Goal: Task Accomplishment & Management: Use online tool/utility

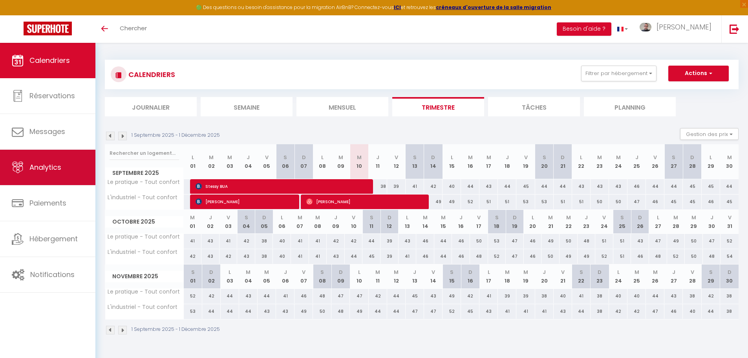
click at [58, 177] on link "Analytics" at bounding box center [47, 167] width 95 height 35
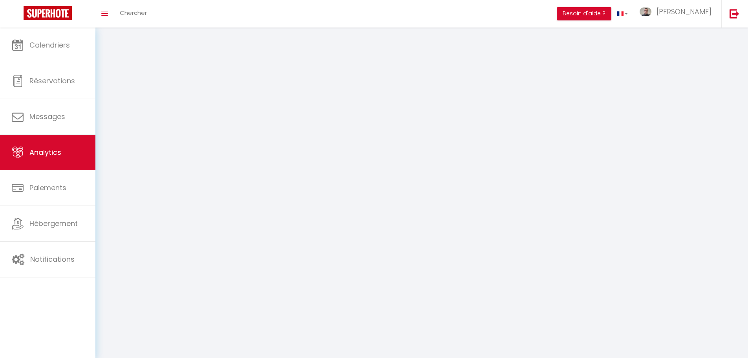
select select "2025"
select select "9"
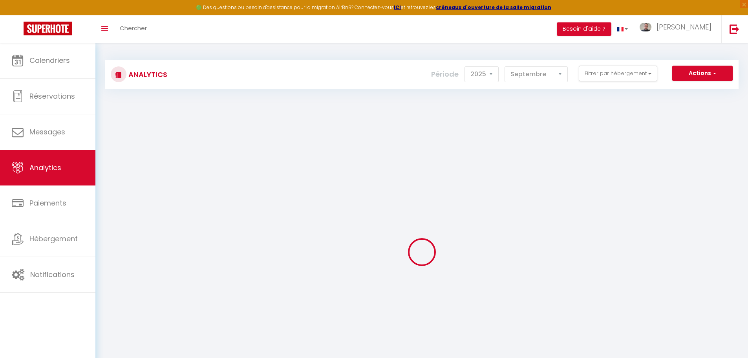
checkbox input "false"
checkbox confort "false"
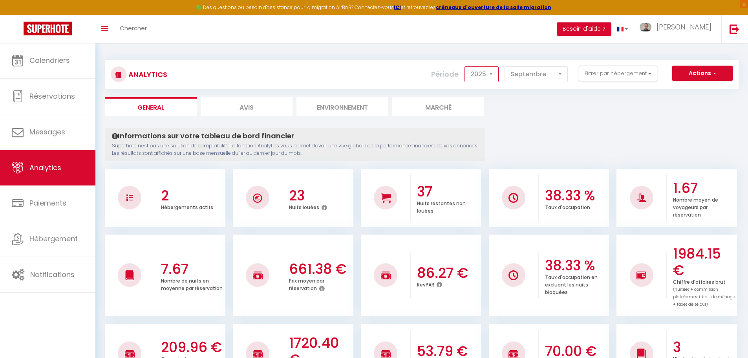
click at [481, 78] on select "2014 2015 2016 2017 2018 2019 2020 2021 2022 2023 2024 2025 2026 2027" at bounding box center [481, 74] width 34 height 16
select select "2024"
click at [465, 66] on select "2014 2015 2016 2017 2018 2019 2020 2021 2022 2023 2024 2025 2026 2027" at bounding box center [481, 74] width 34 height 16
checkbox input "false"
checkbox confort "false"
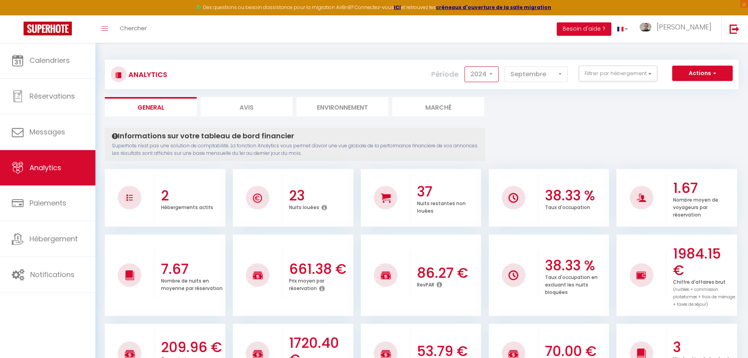
checkbox confort "false"
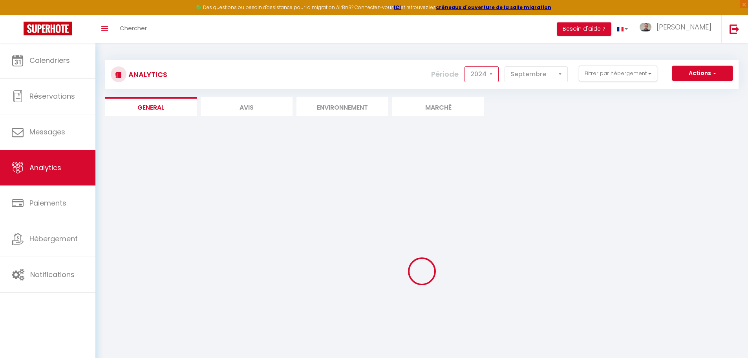
checkbox input "false"
checkbox confort "false"
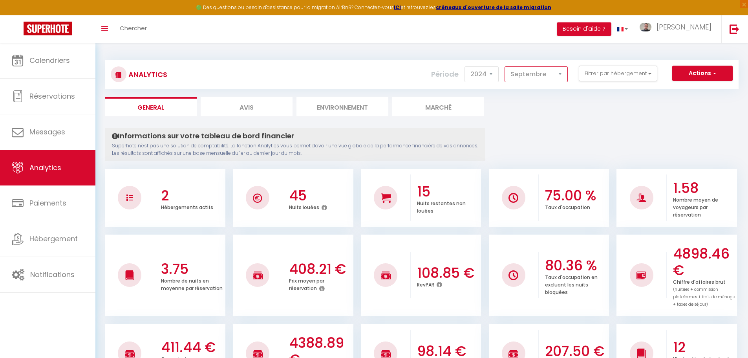
click at [547, 66] on select "[PERSON_NAME] Mars Avril Mai Juin Juillet Août Septembre Octobre Novembre Décem…" at bounding box center [535, 74] width 63 height 16
select select "1"
click at [505, 66] on select "[PERSON_NAME] Mars Avril Mai Juin Juillet Août Septembre Octobre Novembre Décem…" at bounding box center [535, 74] width 63 height 16
checkbox input "false"
checkbox confort "false"
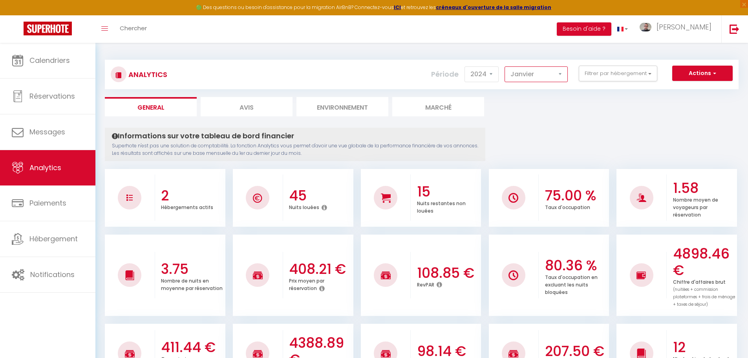
checkbox confort "false"
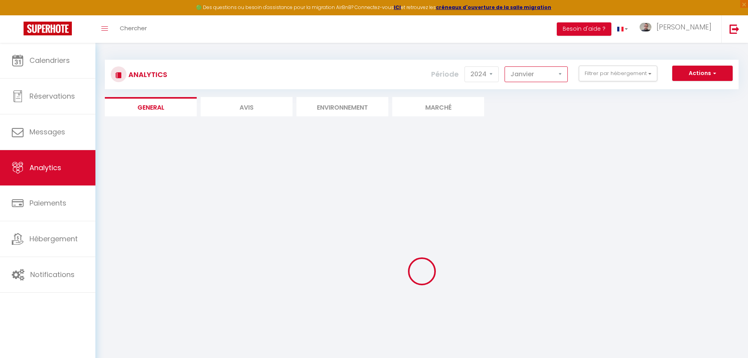
checkbox input "false"
checkbox confort "false"
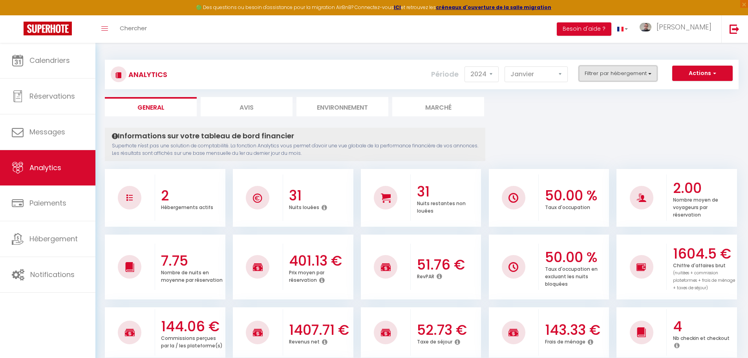
click at [637, 75] on button "Filtrer par hébergement" at bounding box center [617, 74] width 78 height 16
click at [594, 107] on confort "checkbox" at bounding box center [640, 105] width 102 height 8
checkbox confort "true"
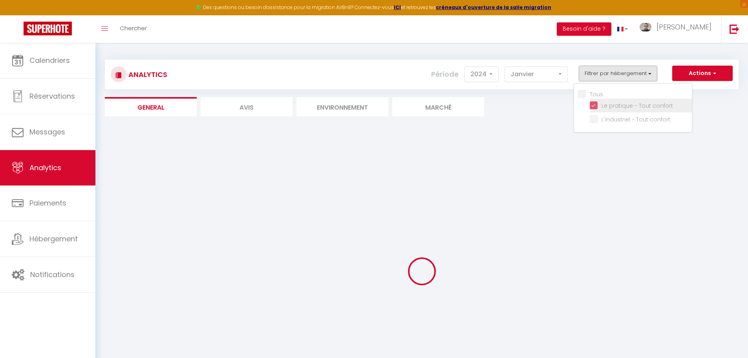
checkbox confort "false"
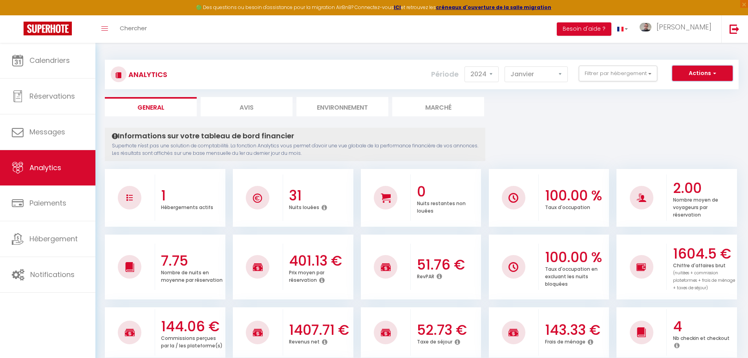
click at [688, 78] on button "Actions" at bounding box center [702, 74] width 60 height 16
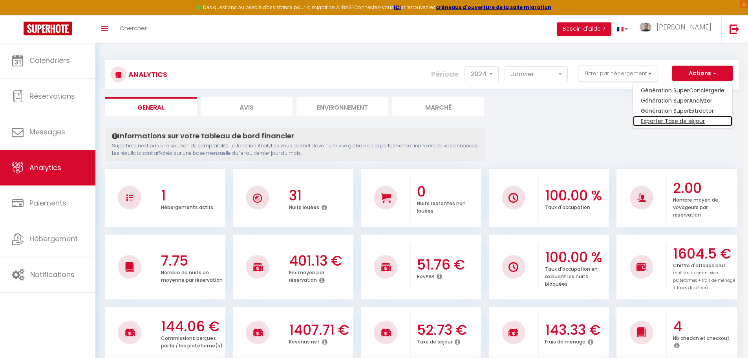
click at [680, 120] on link "Exporter Taxe de séjour" at bounding box center [682, 121] width 99 height 10
select select "09"
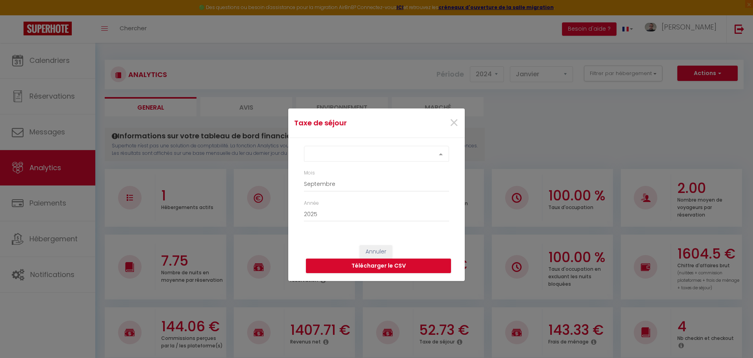
click at [391, 161] on div "Select option" at bounding box center [376, 154] width 145 height 16
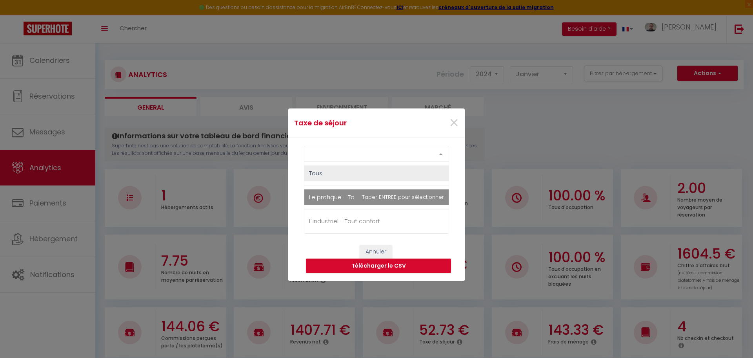
click at [387, 197] on span "Le pratique - Tout confort" at bounding box center [377, 197] width 144 height 16
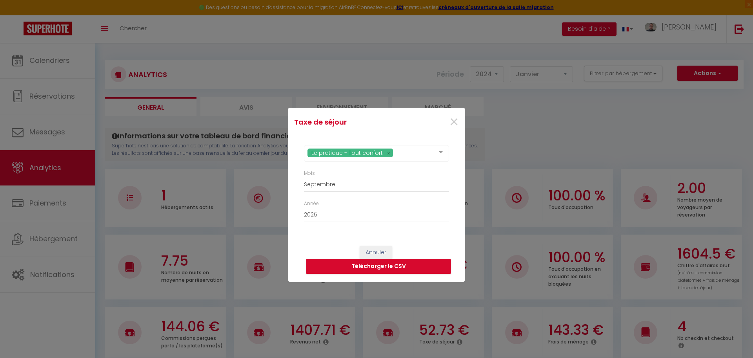
click at [294, 176] on div "Le pratique - Tout confort Tous Le pratique - Tout confort L'industriel - Tout …" at bounding box center [376, 187] width 177 height 101
click at [319, 211] on select "2015 2016 2017 2018 2019 2020 2021 2022 2023 2024 2025" at bounding box center [376, 214] width 145 height 15
select select "2024"
click at [304, 207] on select "2015 2016 2017 2018 2019 2020 2021 2022 2023 2024 2025" at bounding box center [376, 214] width 145 height 15
click at [330, 261] on button "Télécharger le CSV" at bounding box center [378, 266] width 145 height 15
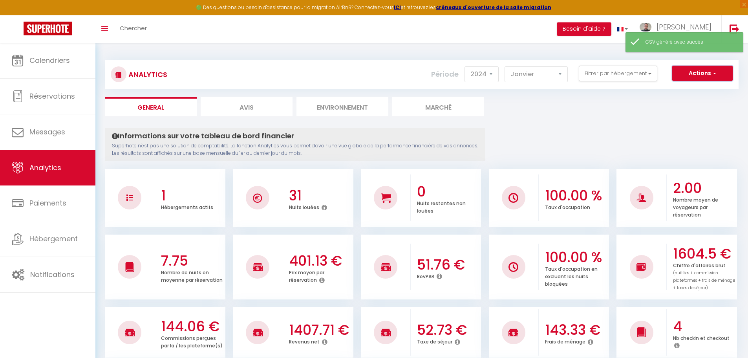
click at [685, 80] on button "Actions" at bounding box center [702, 74] width 60 height 16
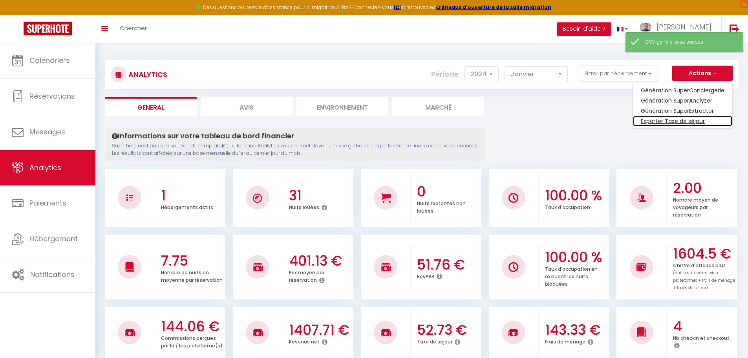
click at [670, 120] on link "Exporter Taxe de séjour" at bounding box center [682, 121] width 99 height 10
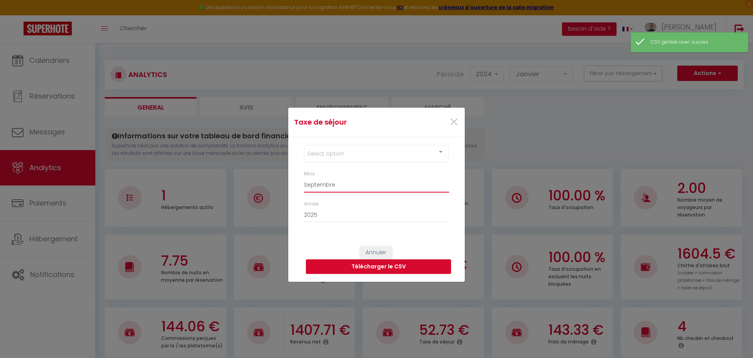
click at [330, 185] on select "[PERSON_NAME] Mars Avril Mai Juin Juillet Août Septembre Octobre Novembre Décem…" at bounding box center [376, 184] width 145 height 15
select select "10"
click at [304, 177] on select "[PERSON_NAME] Mars Avril Mai Juin Juillet Août Septembre Octobre Novembre Décem…" at bounding box center [376, 184] width 145 height 15
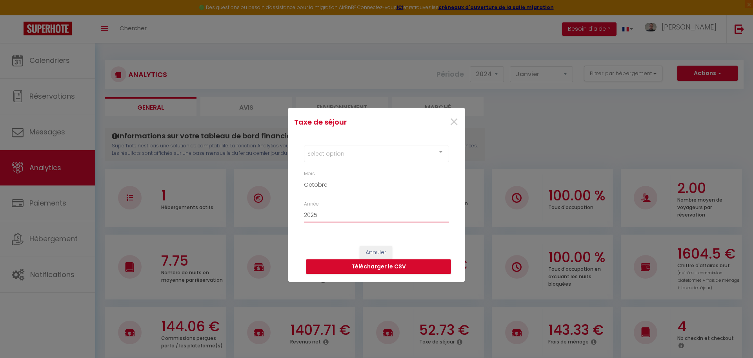
click at [326, 210] on select "2015 2016 2017 2018 2019 2020 2021 2022 2023 2024 2025" at bounding box center [376, 214] width 145 height 15
select select "2024"
click at [304, 207] on select "2015 2016 2017 2018 2019 2020 2021 2022 2023 2024 2025" at bounding box center [376, 214] width 145 height 15
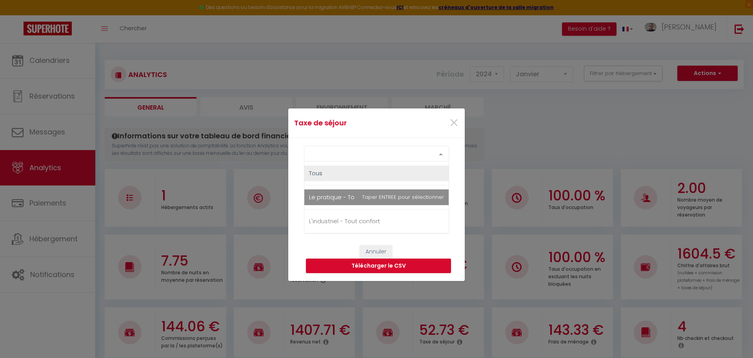
click at [342, 159] on div "Select option" at bounding box center [376, 154] width 145 height 16
click at [341, 195] on span "Le pratique - Tout confort" at bounding box center [346, 197] width 74 height 8
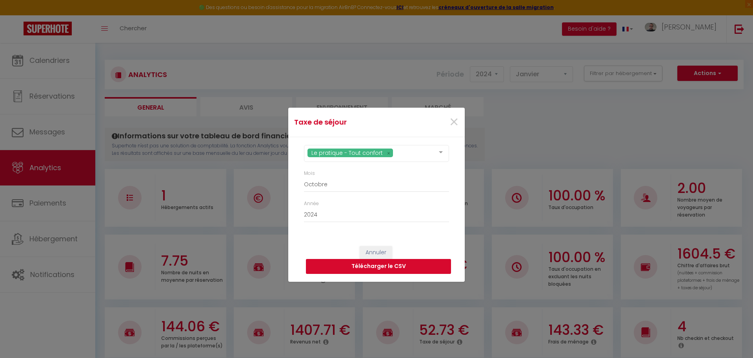
click at [350, 268] on button "Télécharger le CSV" at bounding box center [378, 266] width 145 height 15
select select "09"
select select "2025"
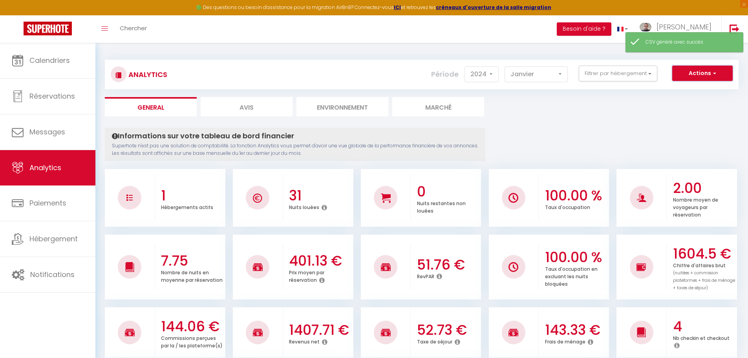
click at [696, 75] on button "Actions" at bounding box center [702, 74] width 60 height 16
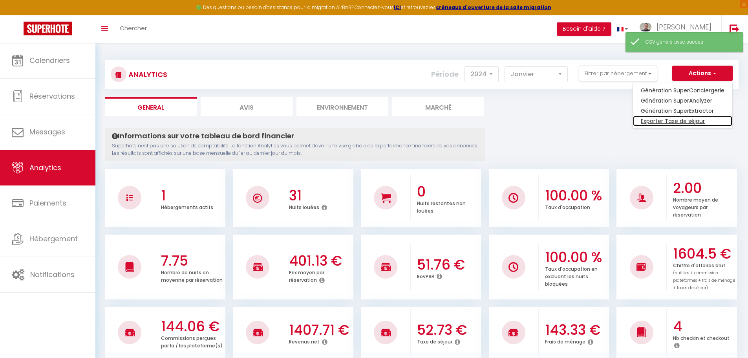
click at [680, 122] on link "Exporter Taxe de séjour" at bounding box center [682, 121] width 99 height 10
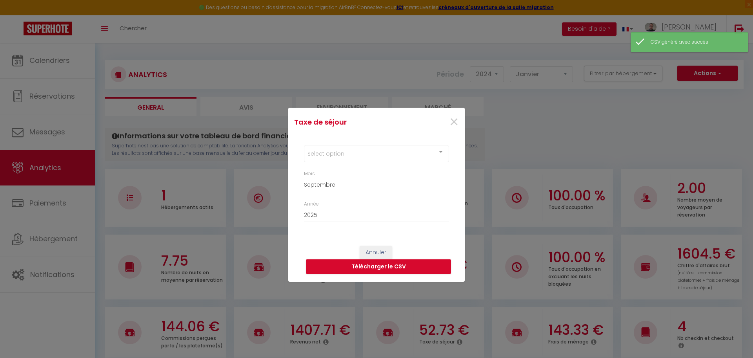
click at [325, 156] on div "Select option" at bounding box center [376, 153] width 145 height 17
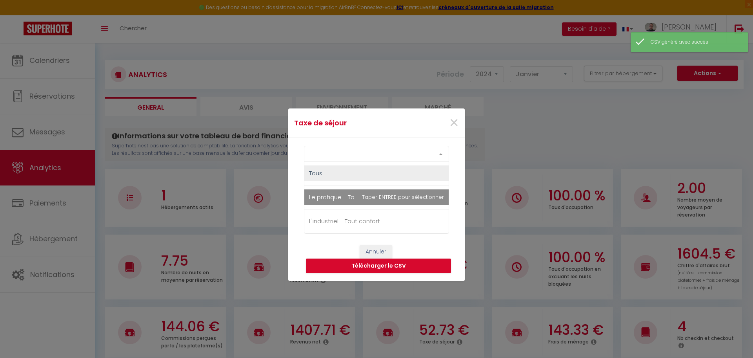
click at [329, 193] on span "Le pratique - Tout confort" at bounding box center [346, 197] width 74 height 8
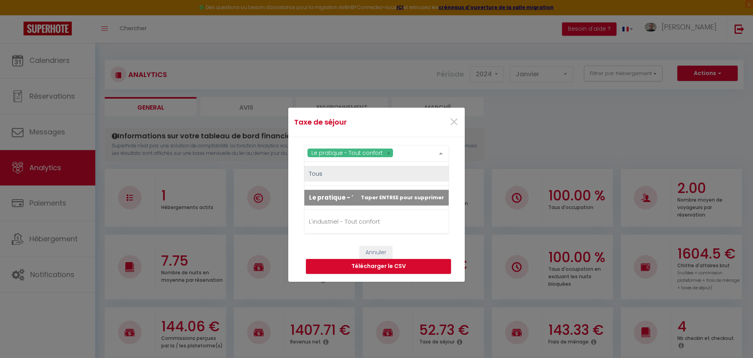
click at [292, 210] on div "Le pratique - Tout confort Tous Le pratique - Tout confort L'industriel - Tout …" at bounding box center [376, 187] width 177 height 101
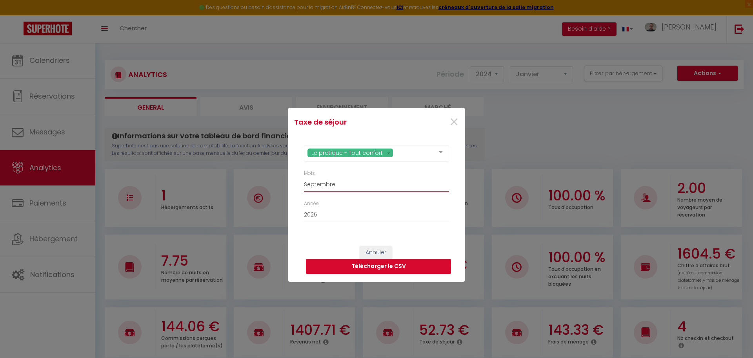
click at [336, 182] on select "[PERSON_NAME] Mars Avril Mai Juin Juillet Août Septembre Octobre Novembre Décem…" at bounding box center [376, 184] width 145 height 15
select select "11"
click at [304, 177] on select "[PERSON_NAME] Mars Avril Mai Juin Juillet Août Septembre Octobre Novembre Décem…" at bounding box center [376, 184] width 145 height 15
click at [323, 216] on select "2015 2016 2017 2018 2019 2020 2021 2022 2023 2024 2025" at bounding box center [376, 214] width 145 height 15
select select "2024"
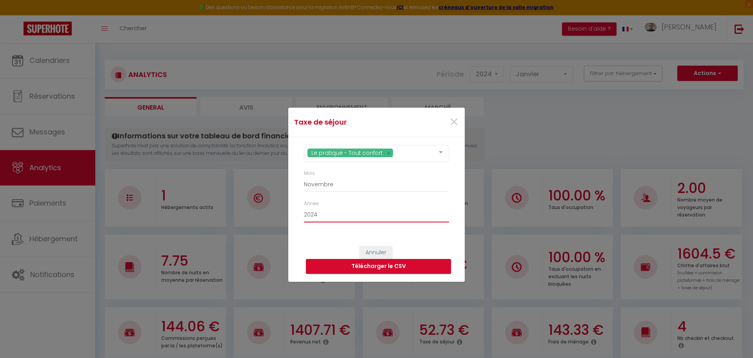
click at [304, 207] on select "2015 2016 2017 2018 2019 2020 2021 2022 2023 2024 2025" at bounding box center [376, 214] width 145 height 15
click at [359, 270] on button "Télécharger le CSV" at bounding box center [378, 266] width 145 height 15
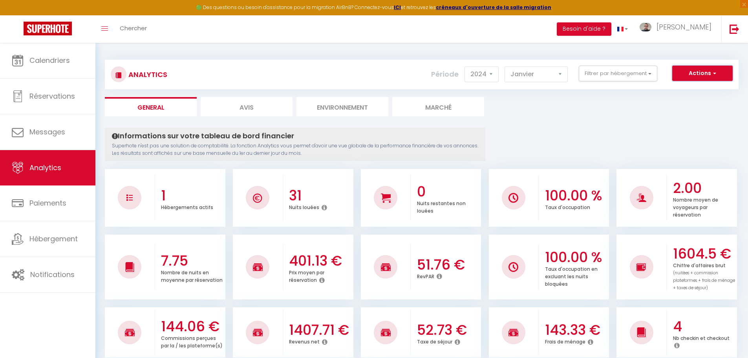
click at [699, 69] on button "Actions" at bounding box center [702, 74] width 60 height 16
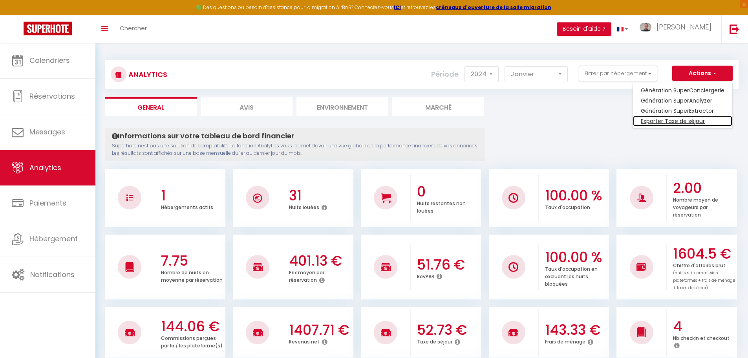
click at [681, 123] on link "Exporter Taxe de séjour" at bounding box center [682, 121] width 99 height 10
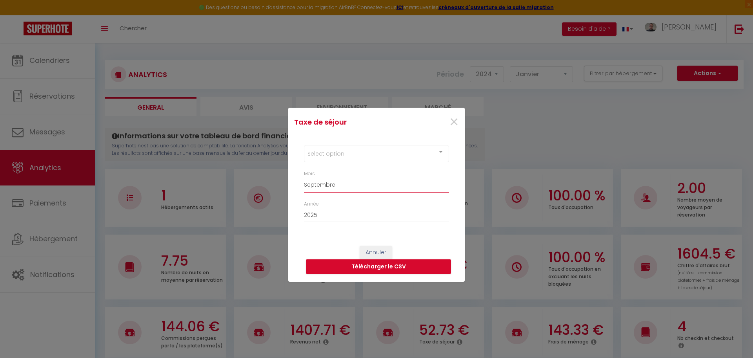
click at [316, 181] on select "[PERSON_NAME] Mars Avril Mai Juin Juillet Août Septembre Octobre Novembre Décem…" at bounding box center [376, 184] width 145 height 15
select select "12"
click at [304, 177] on select "[PERSON_NAME] Mars Avril Mai Juin Juillet Août Septembre Octobre Novembre Décem…" at bounding box center [376, 184] width 145 height 15
click at [326, 219] on select "2015 2016 2017 2018 2019 2020 2021 2022 2023 2024 2025" at bounding box center [376, 214] width 145 height 15
select select "2024"
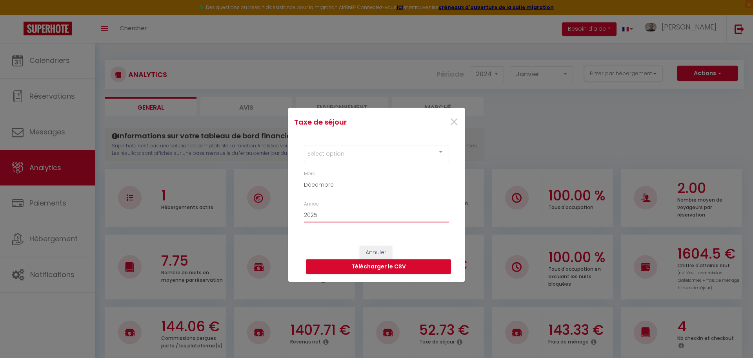
click at [304, 207] on select "2015 2016 2017 2018 2019 2020 2021 2022 2023 2024 2025" at bounding box center [376, 214] width 145 height 15
click at [330, 160] on div "Select option" at bounding box center [376, 153] width 145 height 17
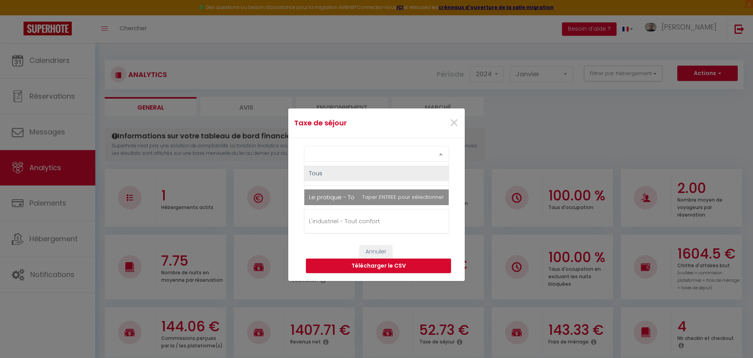
click at [334, 190] on span "Le pratique - Tout confort" at bounding box center [377, 197] width 144 height 16
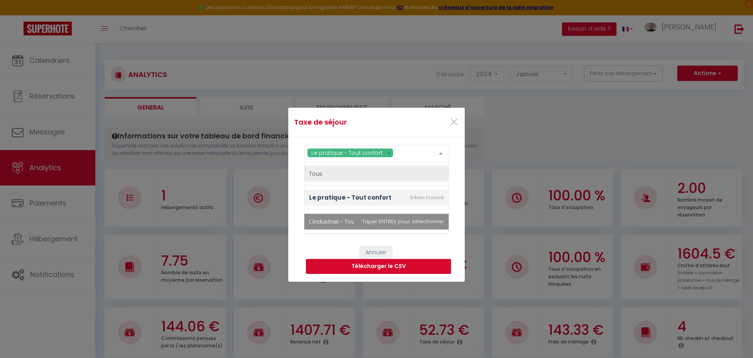
click at [336, 269] on button "Télécharger le CSV" at bounding box center [378, 266] width 145 height 15
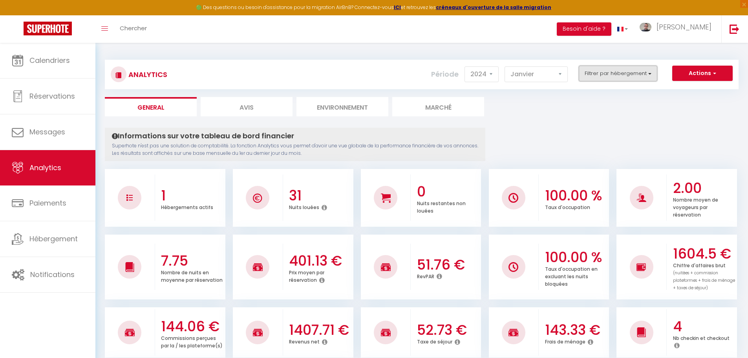
click at [603, 75] on button "Filtrer par hébergement" at bounding box center [617, 74] width 78 height 16
click at [701, 79] on button "Actions" at bounding box center [702, 74] width 60 height 16
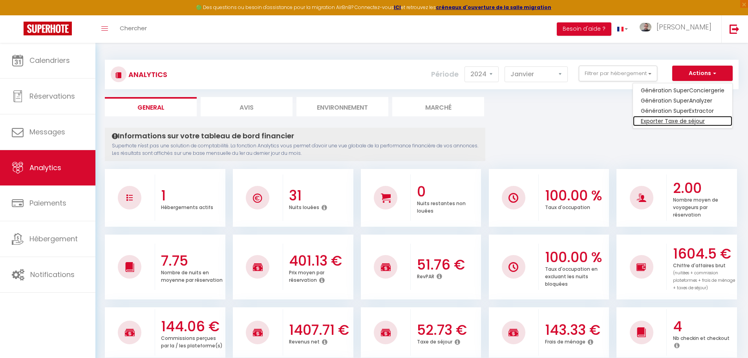
click at [694, 120] on link "Exporter Taxe de séjour" at bounding box center [682, 121] width 99 height 10
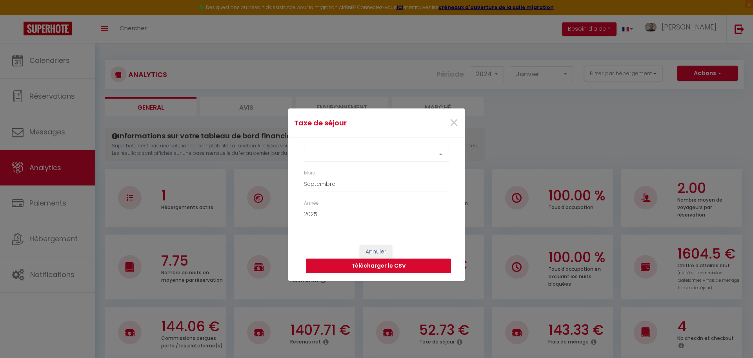
click at [373, 153] on div "Select option" at bounding box center [376, 154] width 145 height 16
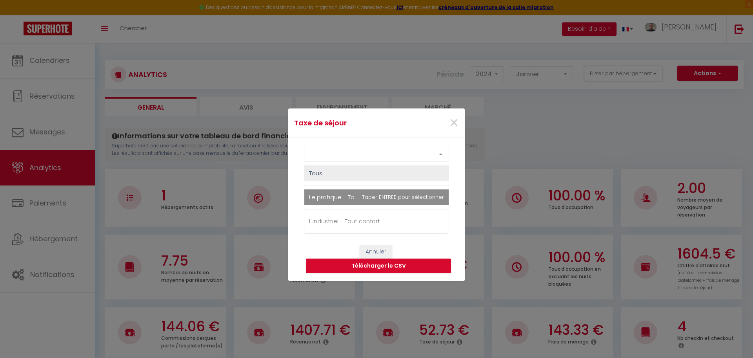
click at [348, 194] on span "Le pratique - Tout confort" at bounding box center [346, 197] width 74 height 8
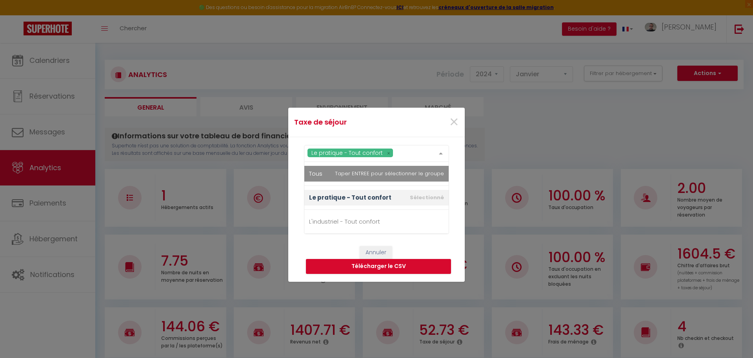
click at [292, 169] on div "Le pratique - Tout confort Tous Le pratique - Tout confort L'industriel - Tout …" at bounding box center [376, 187] width 177 height 101
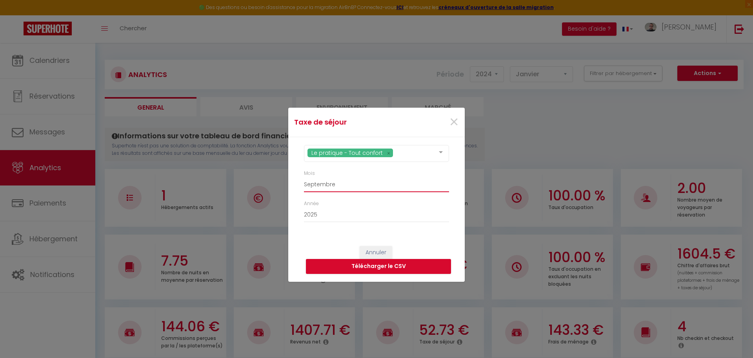
click at [328, 182] on select "[PERSON_NAME] Mars Avril Mai Juin Juillet Août Septembre Octobre Novembre Décem…" at bounding box center [376, 184] width 145 height 15
select select "01"
click at [304, 177] on select "[PERSON_NAME] Mars Avril Mai Juin Juillet Août Septembre Octobre Novembre Décem…" at bounding box center [376, 184] width 145 height 15
click at [331, 214] on select "2015 2016 2017 2018 2019 2020 2021 2022 2023 2024 2025" at bounding box center [376, 214] width 145 height 15
select select "2024"
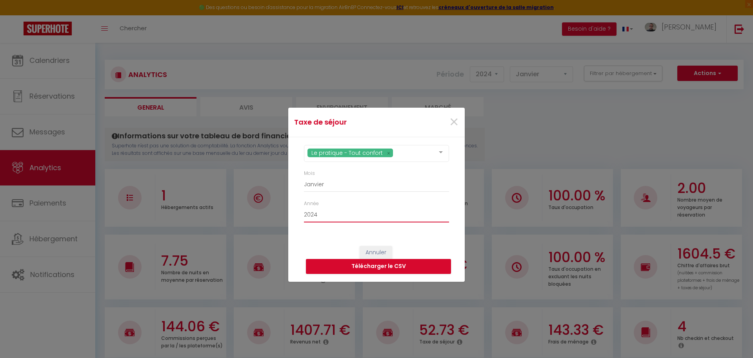
click at [304, 207] on select "2015 2016 2017 2018 2019 2020 2021 2022 2023 2024 2025" at bounding box center [376, 214] width 145 height 15
click at [350, 266] on button "Télécharger le CSV" at bounding box center [378, 266] width 145 height 15
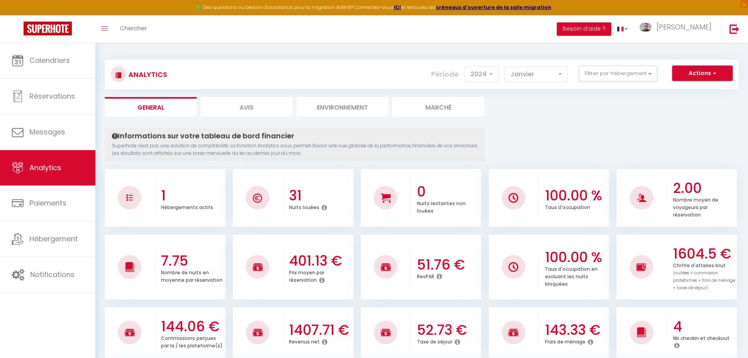
click at [690, 77] on button "Actions" at bounding box center [702, 74] width 60 height 16
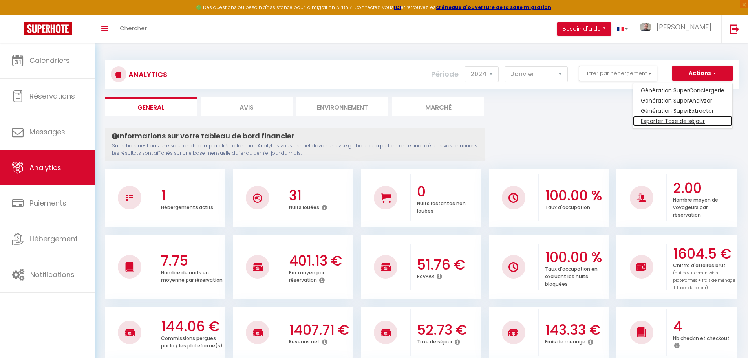
click at [676, 124] on link "Exporter Taxe de séjour" at bounding box center [682, 121] width 99 height 10
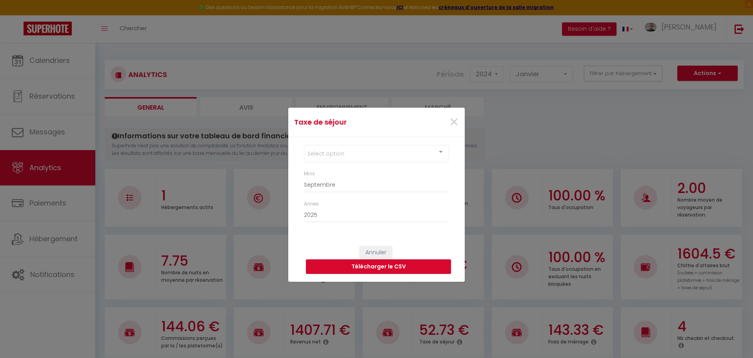
click at [356, 150] on div "Select option" at bounding box center [376, 153] width 145 height 17
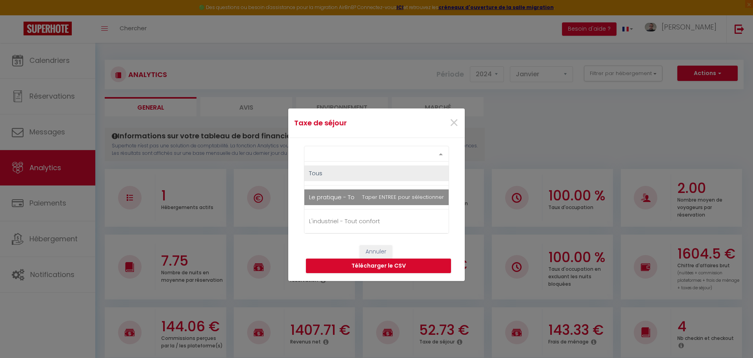
click at [366, 199] on span "Le pratique - Tout confort" at bounding box center [377, 197] width 144 height 16
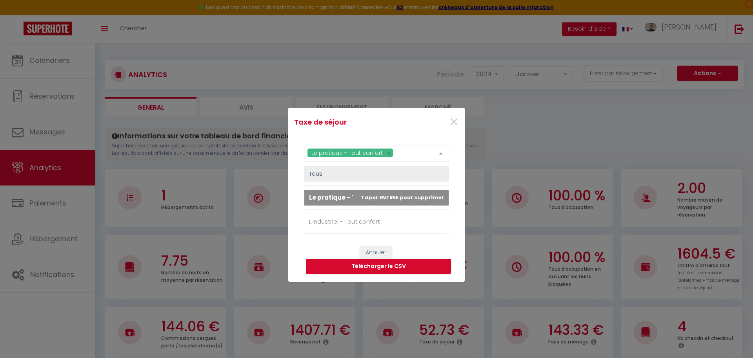
click at [298, 188] on div "Le pratique - Tout confort Tous Le pratique - Tout confort L'industriel - Tout …" at bounding box center [376, 187] width 177 height 101
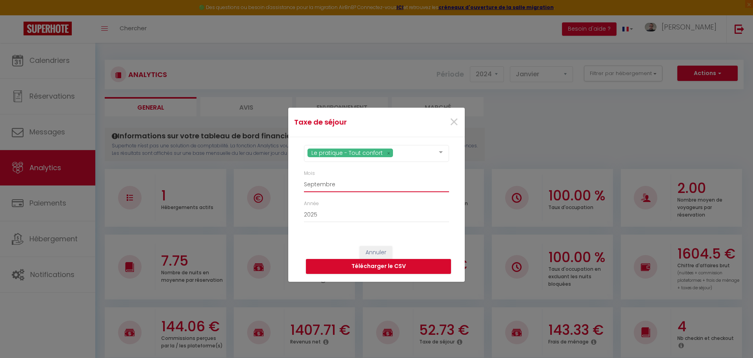
click at [322, 185] on select "[PERSON_NAME] Mars Avril Mai Juin Juillet Août Septembre Octobre Novembre Décem…" at bounding box center [376, 184] width 145 height 15
select select "02"
click at [304, 177] on select "[PERSON_NAME] Mars Avril Mai Juin Juillet Août Septembre Octobre Novembre Décem…" at bounding box center [376, 184] width 145 height 15
click at [323, 213] on select "2015 2016 2017 2018 2019 2020 2021 2022 2023 2024 2025" at bounding box center [376, 214] width 145 height 15
select select "2024"
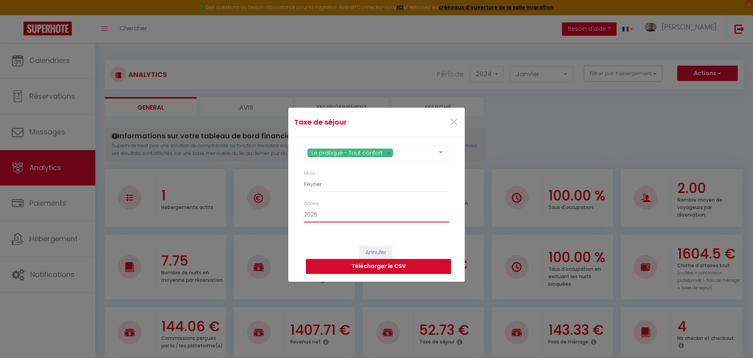
click at [304, 207] on select "2015 2016 2017 2018 2019 2020 2021 2022 2023 2024 2025" at bounding box center [376, 214] width 145 height 15
click at [354, 262] on button "Télécharger le CSV" at bounding box center [378, 266] width 145 height 15
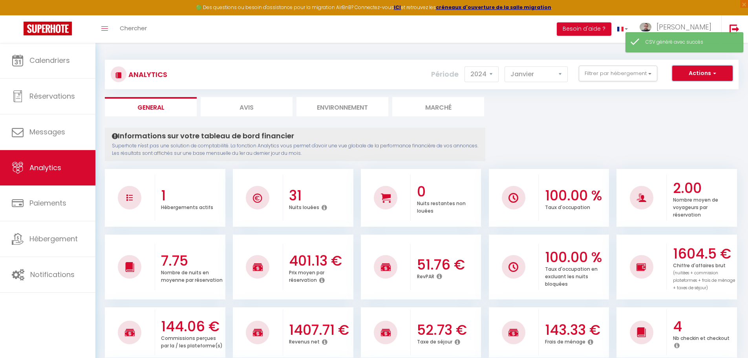
click at [730, 80] on button "Actions" at bounding box center [702, 74] width 60 height 16
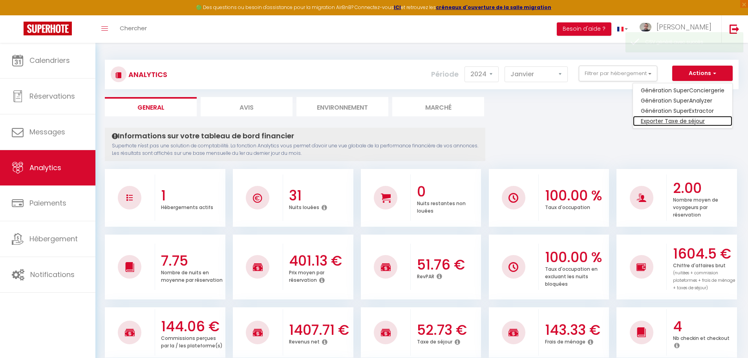
click at [668, 122] on link "Exporter Taxe de séjour" at bounding box center [682, 121] width 99 height 10
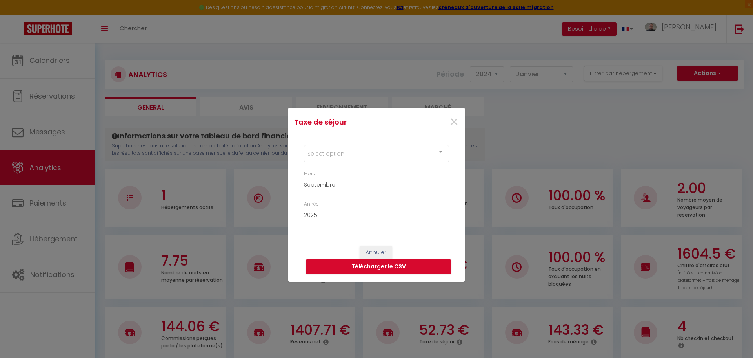
click at [342, 158] on div "Select option" at bounding box center [376, 153] width 145 height 17
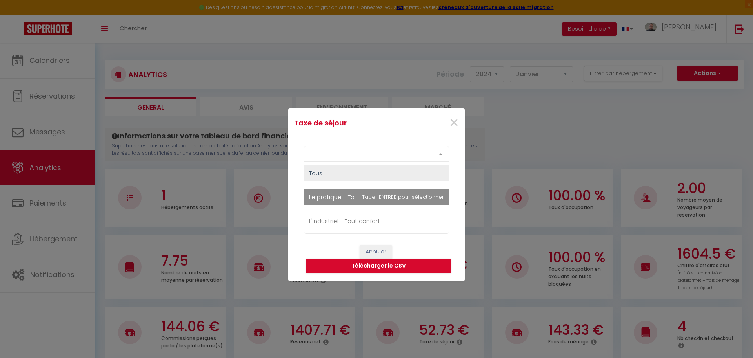
click at [338, 193] on span "Le pratique - Tout confort" at bounding box center [346, 197] width 74 height 8
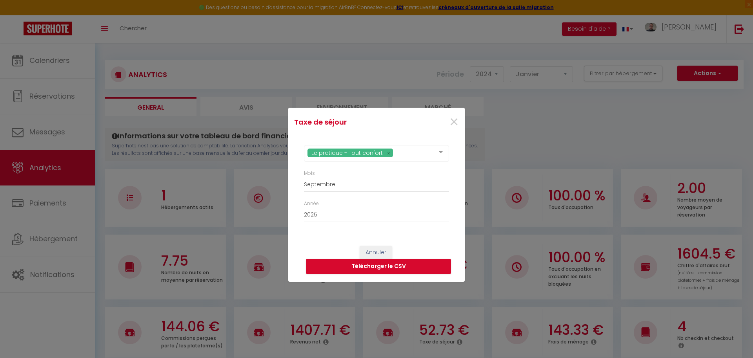
click at [298, 193] on div "Le pratique - Tout confort Tous Le pratique - Tout confort L'industriel - Tout …" at bounding box center [376, 187] width 177 height 101
click at [343, 186] on select "[PERSON_NAME] Mars Avril Mai Juin Juillet Août Septembre Octobre Novembre Décem…" at bounding box center [376, 184] width 145 height 15
select select "03"
click at [304, 177] on select "[PERSON_NAME] Mars Avril Mai Juin Juillet Août Septembre Octobre Novembre Décem…" at bounding box center [376, 184] width 145 height 15
click at [322, 215] on select "2015 2016 2017 2018 2019 2020 2021 2022 2023 2024 2025" at bounding box center [376, 214] width 145 height 15
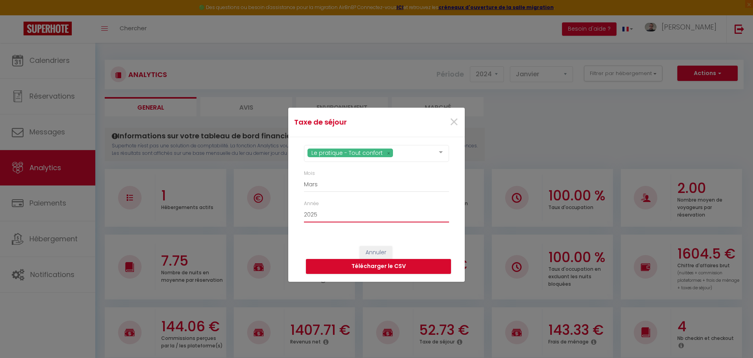
select select "2024"
click at [304, 207] on select "2015 2016 2017 2018 2019 2020 2021 2022 2023 2024 2025" at bounding box center [376, 214] width 145 height 15
click at [367, 266] on button "Télécharger le CSV" at bounding box center [378, 266] width 145 height 15
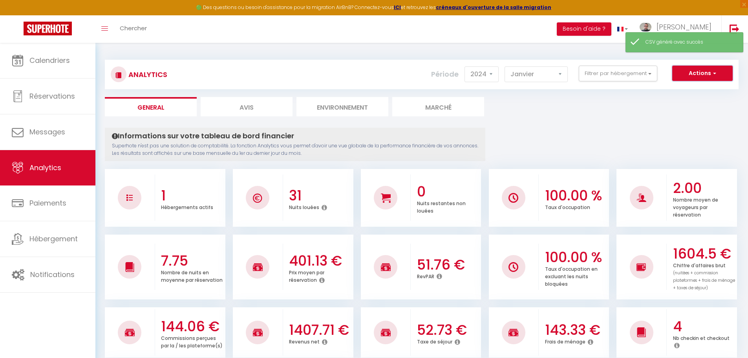
click at [697, 73] on button "Actions" at bounding box center [702, 74] width 60 height 16
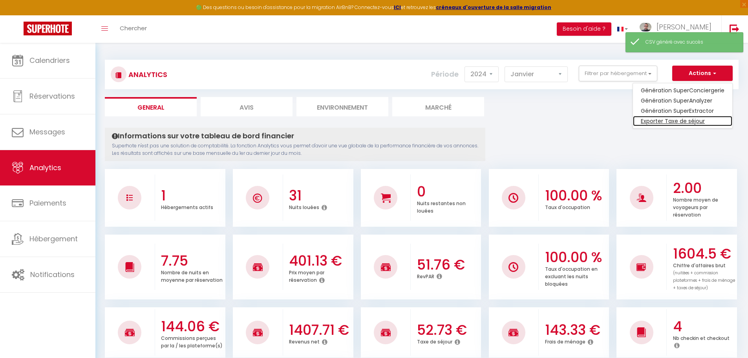
click at [671, 124] on link "Exporter Taxe de séjour" at bounding box center [682, 121] width 99 height 10
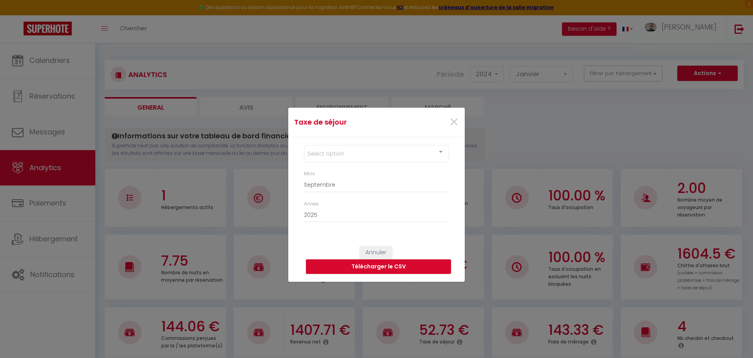
click at [336, 157] on div "Select option" at bounding box center [376, 153] width 145 height 17
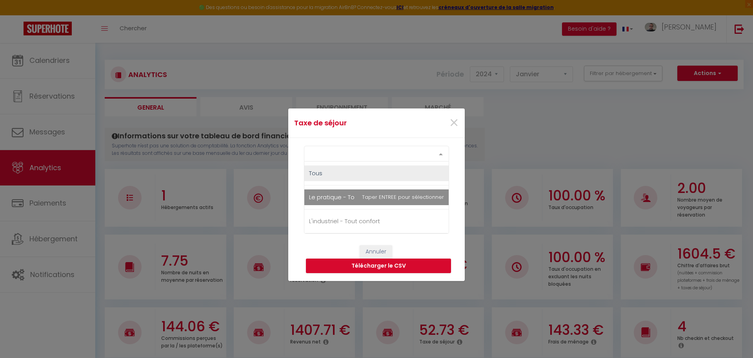
click at [345, 199] on span "Le pratique - Tout confort" at bounding box center [346, 197] width 74 height 8
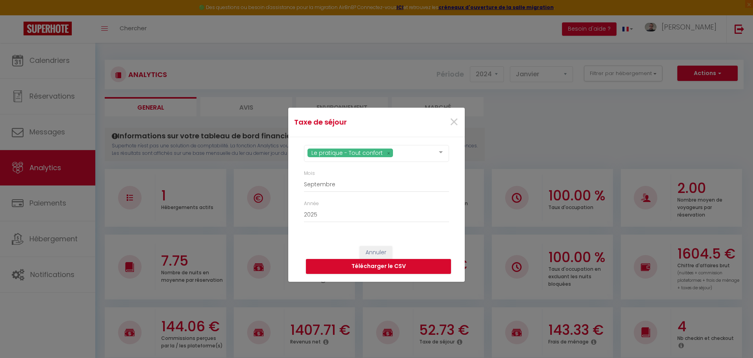
click at [297, 203] on div "Le pratique - Tout confort Tous Le pratique - Tout confort L'industriel - Tout …" at bounding box center [376, 187] width 177 height 101
click at [329, 189] on select "[PERSON_NAME] Mars Avril Mai Juin Juillet Août Septembre Octobre Novembre Décem…" at bounding box center [376, 184] width 145 height 15
select select "04"
click at [304, 177] on select "[PERSON_NAME] Mars Avril Mai Juin Juillet Août Septembre Octobre Novembre Décem…" at bounding box center [376, 184] width 145 height 15
click at [328, 216] on select "2015 2016 2017 2018 2019 2020 2021 2022 2023 2024 2025" at bounding box center [376, 214] width 145 height 15
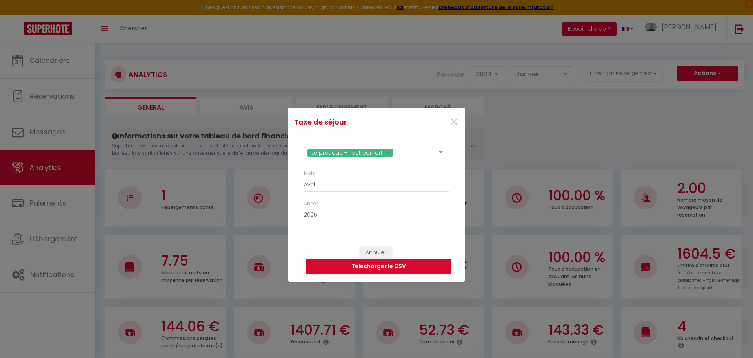
select select "2024"
click at [304, 207] on select "2015 2016 2017 2018 2019 2020 2021 2022 2023 2024 2025" at bounding box center [376, 214] width 145 height 15
click at [357, 264] on button "Télécharger le CSV" at bounding box center [378, 266] width 145 height 15
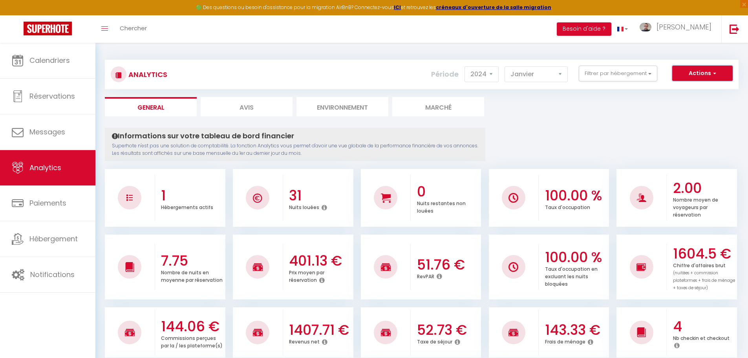
click at [688, 75] on button "Actions" at bounding box center [702, 74] width 60 height 16
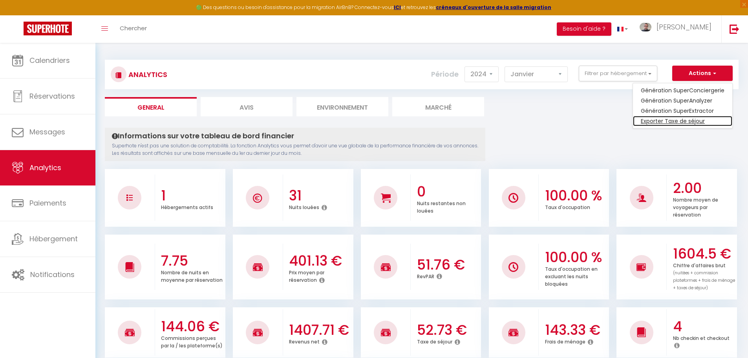
click at [669, 119] on link "Exporter Taxe de séjour" at bounding box center [682, 121] width 99 height 10
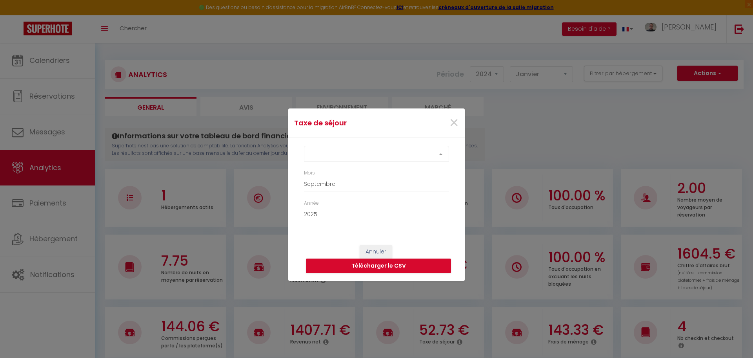
drag, startPoint x: 386, startPoint y: 149, endPoint x: 376, endPoint y: 164, distance: 17.5
click at [385, 149] on div "Select option" at bounding box center [376, 154] width 145 height 16
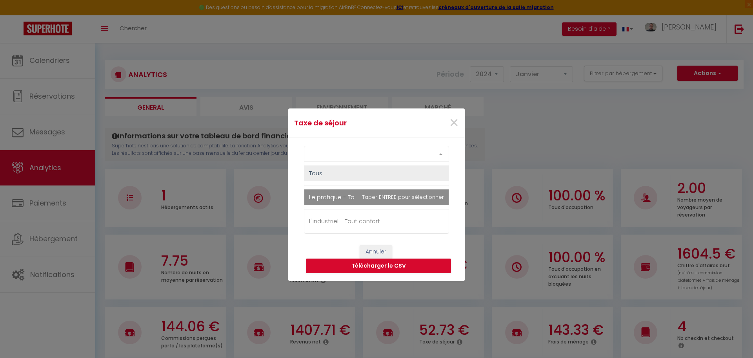
click at [356, 194] on span "Le pratique - Tout confort" at bounding box center [346, 197] width 74 height 8
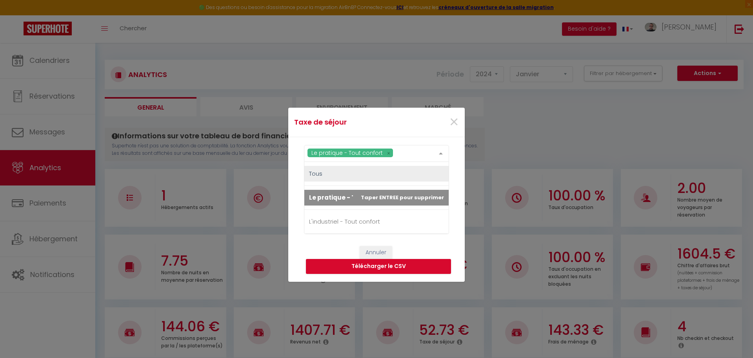
click at [294, 196] on div "Le pratique - Tout confort Tous Le pratique - Tout confort L'industriel - Tout …" at bounding box center [376, 187] width 177 height 101
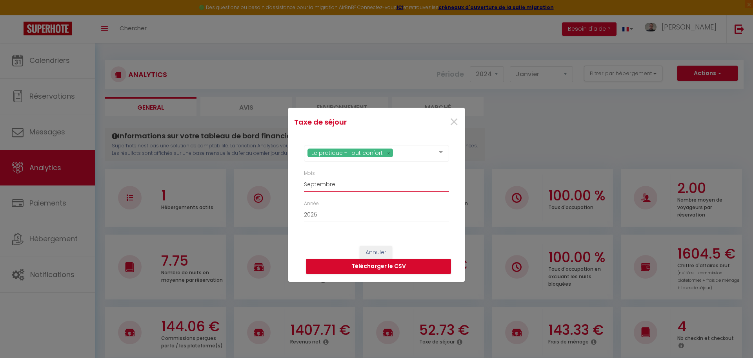
click at [337, 185] on select "[PERSON_NAME] Mars Avril Mai Juin Juillet Août Septembre Octobre Novembre Décem…" at bounding box center [376, 184] width 145 height 15
select select "05"
click at [304, 177] on select "[PERSON_NAME] Mars Avril Mai Juin Juillet Août Septembre Octobre Novembre Décem…" at bounding box center [376, 184] width 145 height 15
click at [327, 216] on select "2015 2016 2017 2018 2019 2020 2021 2022 2023 2024 2025" at bounding box center [376, 214] width 145 height 15
select select "2024"
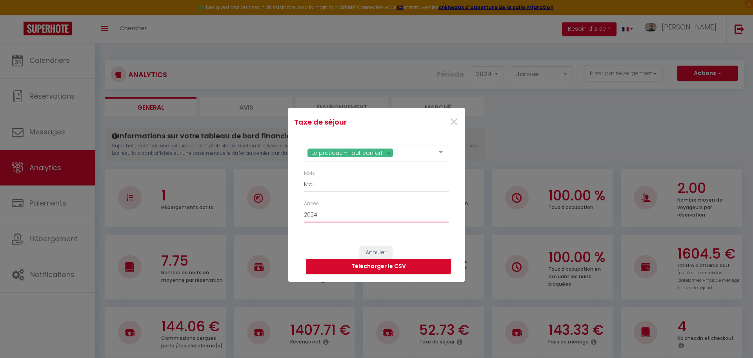
click at [304, 207] on select "2015 2016 2017 2018 2019 2020 2021 2022 2023 2024 2025" at bounding box center [376, 214] width 145 height 15
click at [365, 263] on button "Télécharger le CSV" at bounding box center [378, 266] width 145 height 15
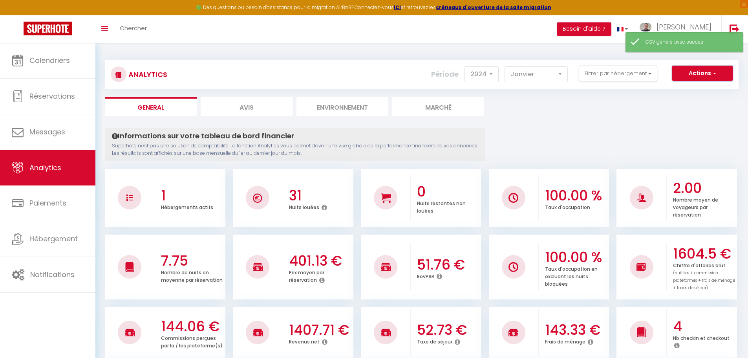
click at [732, 75] on button "Actions" at bounding box center [702, 74] width 60 height 16
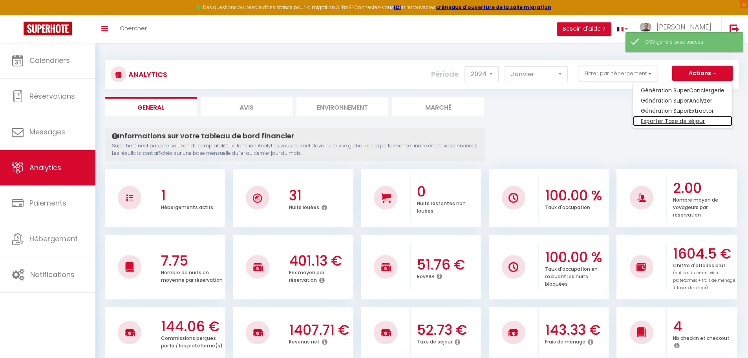
click at [691, 122] on link "Exporter Taxe de séjour" at bounding box center [682, 121] width 99 height 10
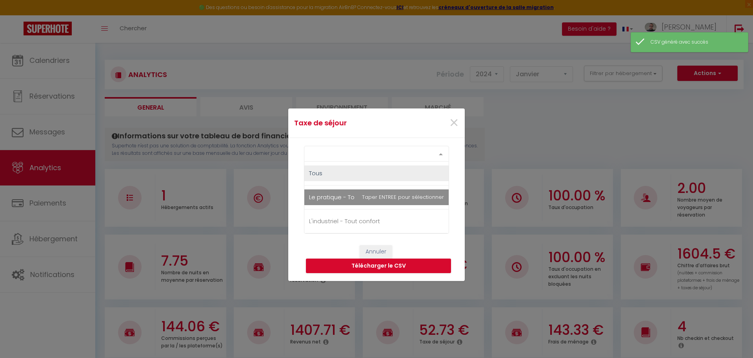
click at [343, 155] on div "Select option" at bounding box center [376, 154] width 145 height 16
click at [339, 201] on span "Le pratique - Tout confort" at bounding box center [377, 197] width 144 height 16
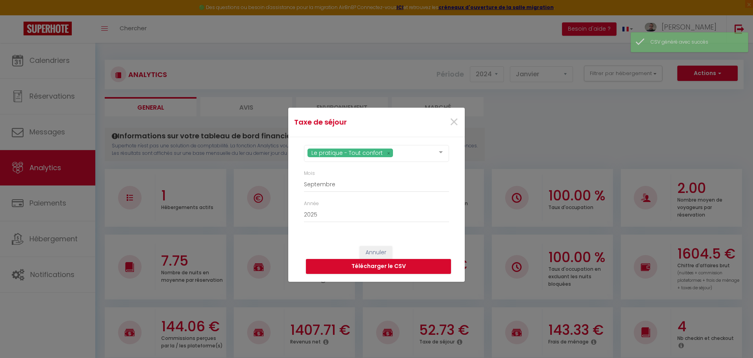
click at [296, 185] on div "Le pratique - Tout confort Tous Le pratique - Tout confort L'industriel - Tout …" at bounding box center [376, 187] width 177 height 101
click at [327, 188] on select "[PERSON_NAME] Mars Avril Mai Juin Juillet Août Septembre Octobre Novembre Décem…" at bounding box center [376, 184] width 145 height 15
select select "06"
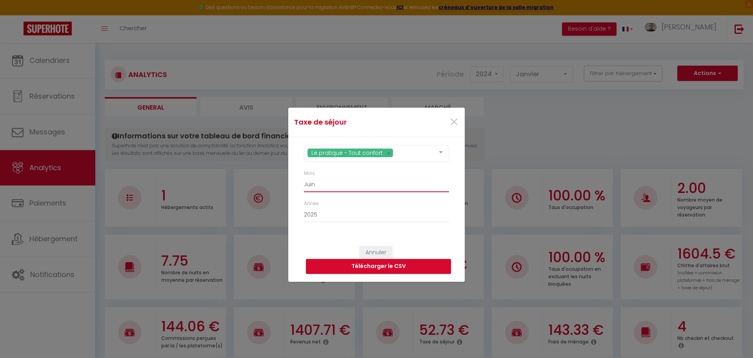
click at [304, 177] on select "[PERSON_NAME] Mars Avril Mai Juin Juillet Août Septembre Octobre Novembre Décem…" at bounding box center [376, 184] width 145 height 15
click at [319, 216] on select "2015 2016 2017 2018 2019 2020 2021 2022 2023 2024 2025" at bounding box center [376, 214] width 145 height 15
select select "2024"
click at [304, 207] on select "2015 2016 2017 2018 2019 2020 2021 2022 2023 2024 2025" at bounding box center [376, 214] width 145 height 15
click at [330, 267] on button "Télécharger le CSV" at bounding box center [378, 266] width 145 height 15
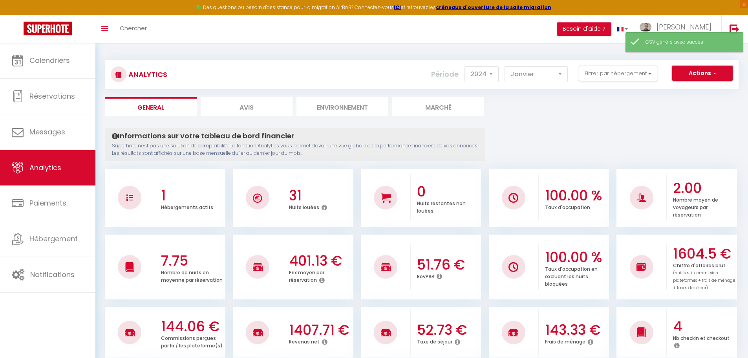
click at [690, 71] on button "Actions" at bounding box center [702, 74] width 60 height 16
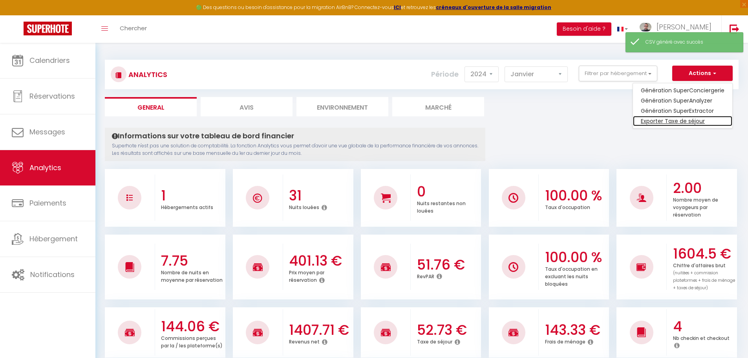
click at [674, 120] on link "Exporter Taxe de séjour" at bounding box center [682, 121] width 99 height 10
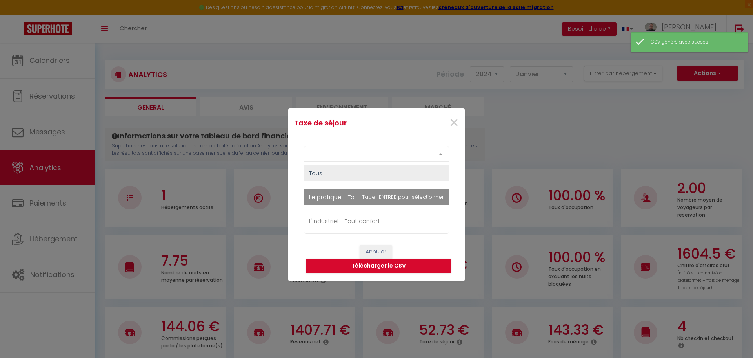
click at [354, 153] on div "Select option" at bounding box center [376, 154] width 145 height 16
click at [341, 193] on span "Le pratique - Tout confort" at bounding box center [346, 197] width 74 height 8
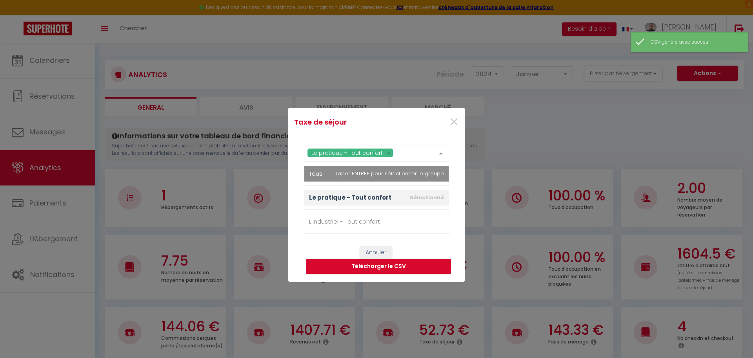
click at [300, 185] on div "Mois [PERSON_NAME] Mars Avril Mai Juin Juillet Août Septembre Octobre Novembre …" at bounding box center [376, 185] width 155 height 30
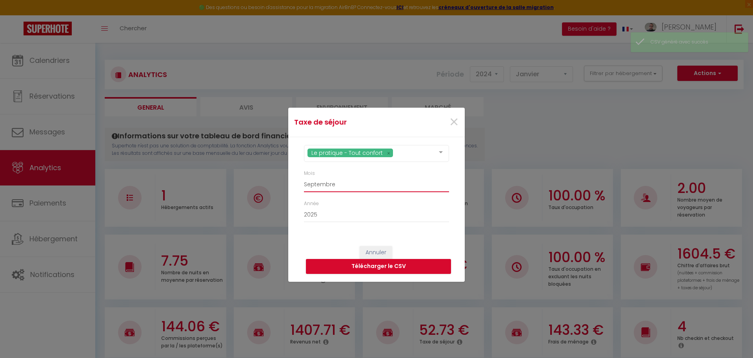
click at [314, 184] on select "[PERSON_NAME] Mars Avril Mai Juin Juillet Août Septembre Octobre Novembre Décem…" at bounding box center [376, 184] width 145 height 15
select select "07"
click at [304, 177] on select "[PERSON_NAME] Mars Avril Mai Juin Juillet Août Septembre Octobre Novembre Décem…" at bounding box center [376, 184] width 145 height 15
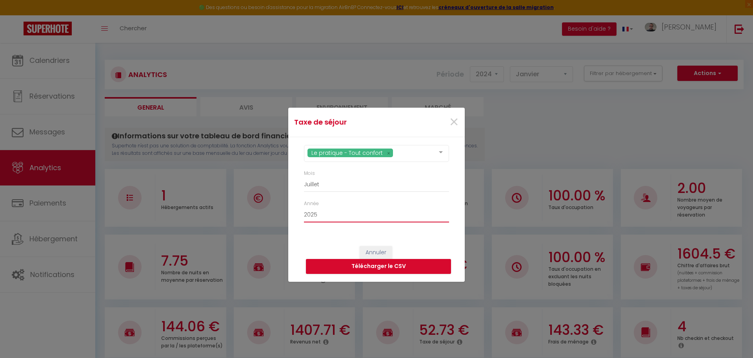
click at [324, 215] on select "2015 2016 2017 2018 2019 2020 2021 2022 2023 2024 2025" at bounding box center [376, 214] width 145 height 15
select select "2024"
click at [304, 207] on select "2015 2016 2017 2018 2019 2020 2021 2022 2023 2024 2025" at bounding box center [376, 214] width 145 height 15
click at [344, 263] on button "Télécharger le CSV" at bounding box center [378, 266] width 145 height 15
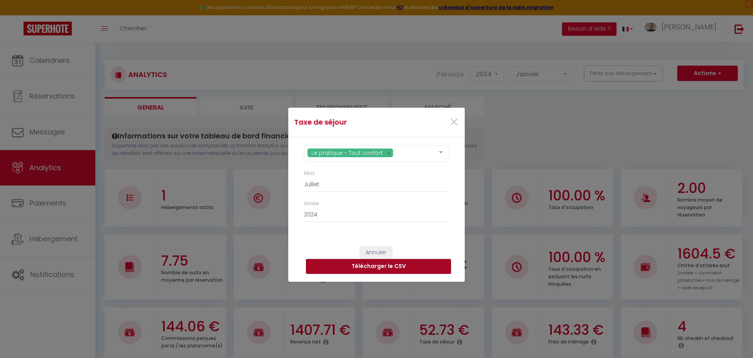
select select "09"
select select "2025"
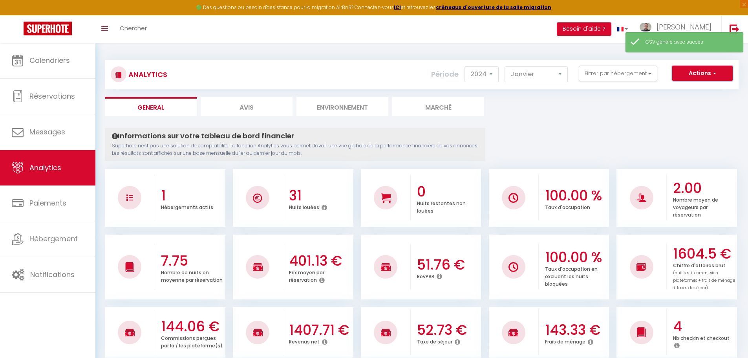
click at [727, 72] on button "Actions" at bounding box center [702, 74] width 60 height 16
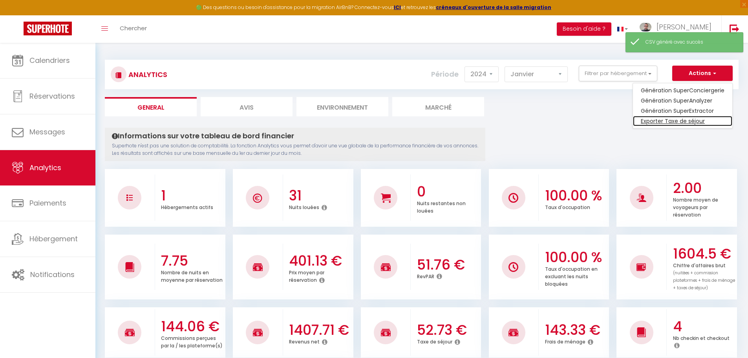
click at [678, 120] on link "Exporter Taxe de séjour" at bounding box center [682, 121] width 99 height 10
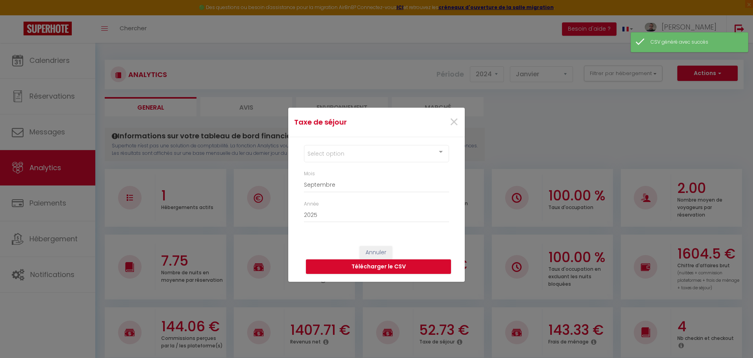
click at [350, 151] on div "Select option" at bounding box center [376, 153] width 145 height 17
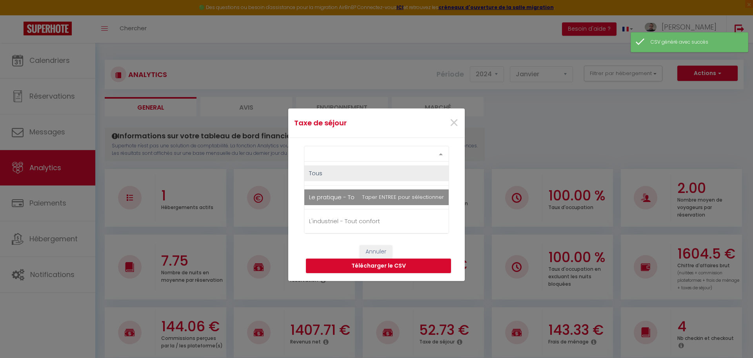
click at [342, 199] on span "Le pratique - Tout confort" at bounding box center [346, 197] width 74 height 8
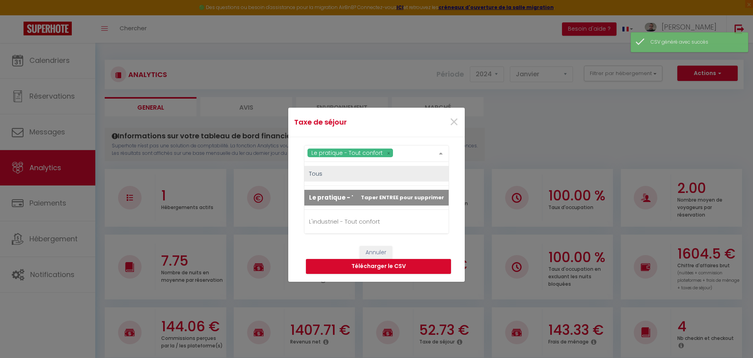
click at [297, 190] on div "Le pratique - Tout confort Tous Le pratique - Tout confort L'industriel - Tout …" at bounding box center [376, 187] width 177 height 101
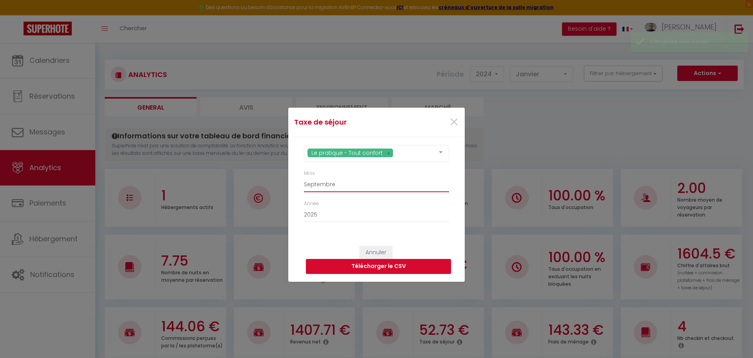
click at [327, 185] on select "[PERSON_NAME] Mars Avril Mai Juin Juillet Août Septembre Octobre Novembre Décem…" at bounding box center [376, 184] width 145 height 15
select select "08"
click at [304, 177] on select "[PERSON_NAME] Mars Avril Mai Juin Juillet Août Septembre Octobre Novembre Décem…" at bounding box center [376, 184] width 145 height 15
click at [323, 211] on select "2015 2016 2017 2018 2019 2020 2021 2022 2023 2024 2025" at bounding box center [376, 214] width 145 height 15
select select "2024"
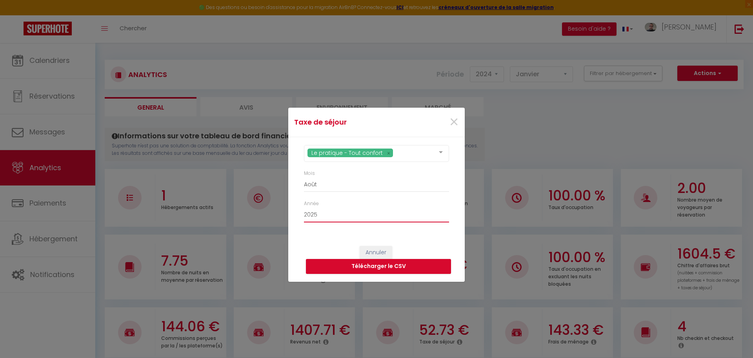
click at [304, 207] on select "2015 2016 2017 2018 2019 2020 2021 2022 2023 2024 2025" at bounding box center [376, 214] width 145 height 15
click at [379, 264] on button "Télécharger le CSV" at bounding box center [378, 266] width 145 height 15
